Goal: Task Accomplishment & Management: Manage account settings

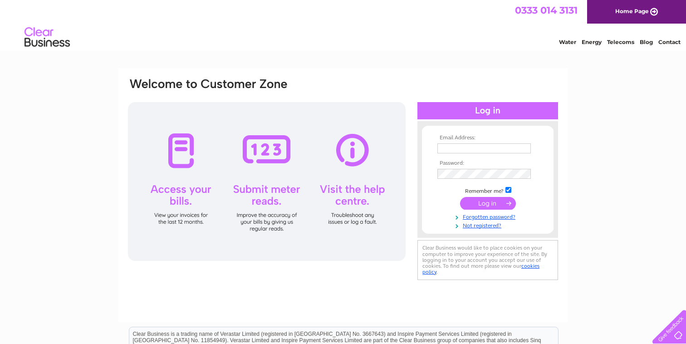
click at [454, 144] on input "text" at bounding box center [484, 148] width 93 height 10
type input "getinkededinburgh@gmail.com"
click at [492, 202] on input "submit" at bounding box center [488, 204] width 56 height 13
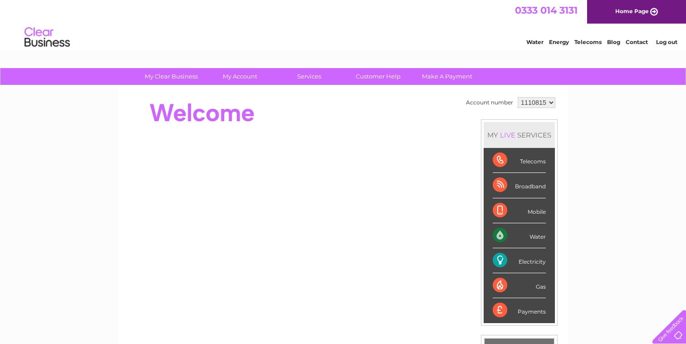
click at [536, 235] on div "Water" at bounding box center [519, 235] width 53 height 25
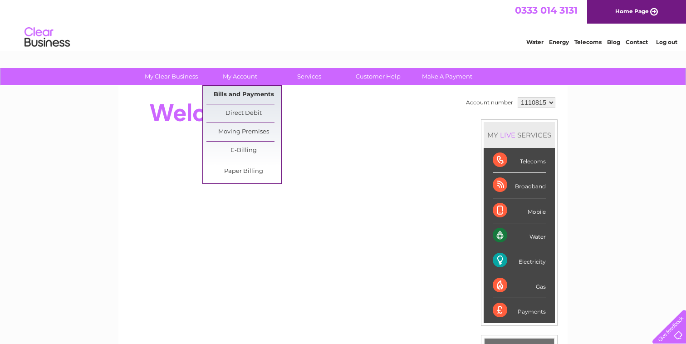
click at [241, 91] on link "Bills and Payments" at bounding box center [244, 95] width 75 height 18
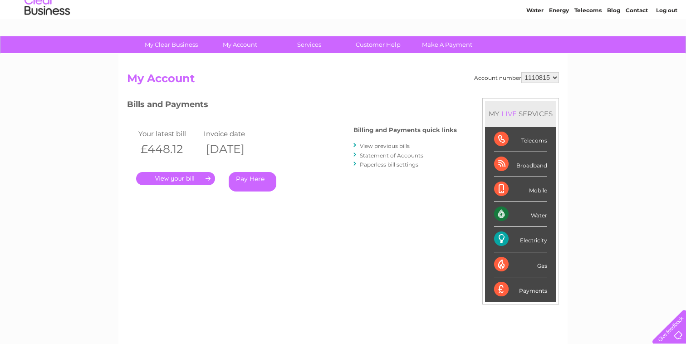
scroll to position [18, 0]
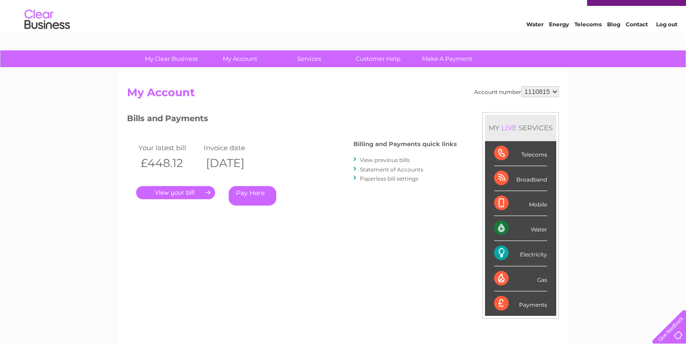
click at [184, 192] on link "." at bounding box center [175, 192] width 79 height 13
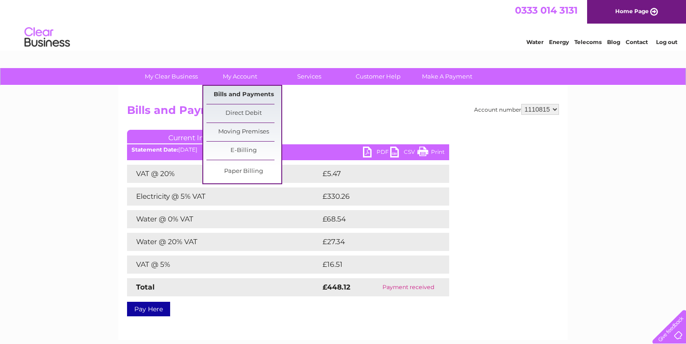
click at [236, 89] on link "Bills and Payments" at bounding box center [244, 95] width 75 height 18
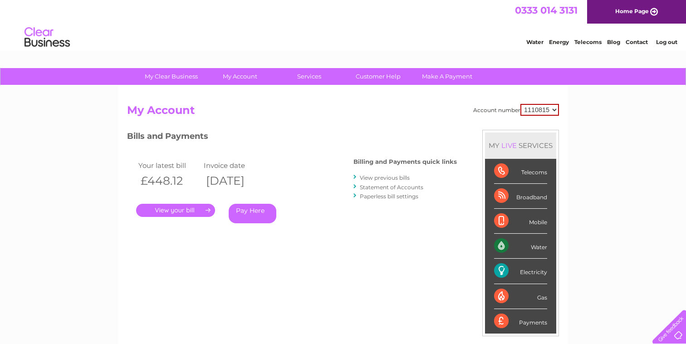
click at [369, 174] on link "View previous bills" at bounding box center [385, 177] width 50 height 7
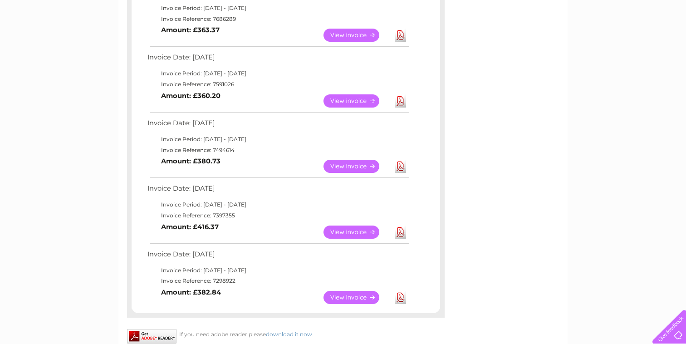
scroll to position [452, 0]
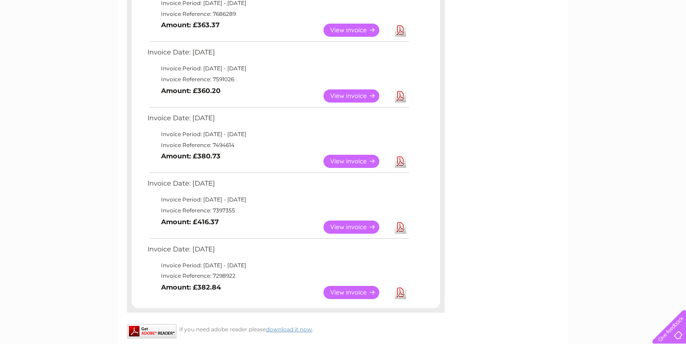
click at [338, 229] on link "View" at bounding box center [357, 227] width 67 height 13
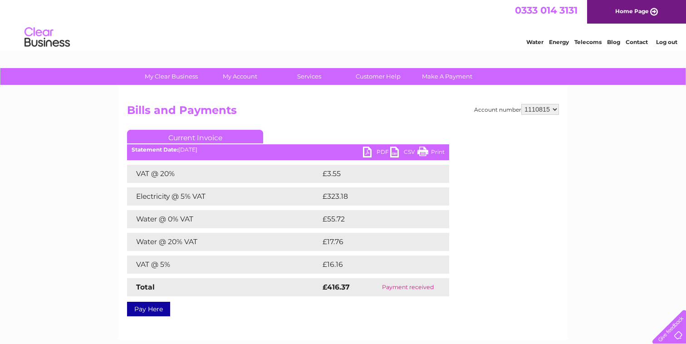
click at [376, 153] on link "PDF" at bounding box center [376, 153] width 27 height 13
